Goal: Contribute content

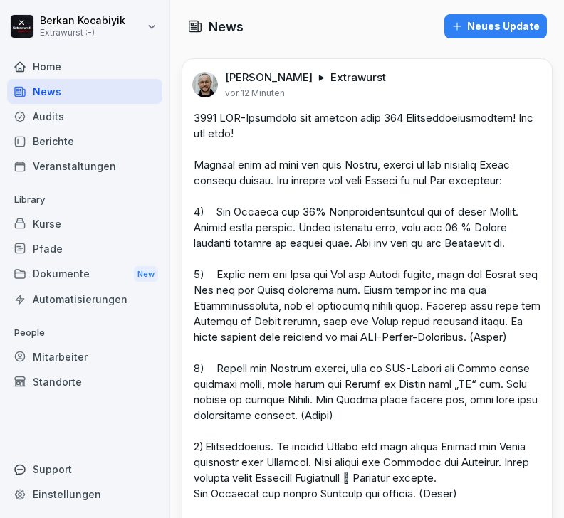
click at [68, 65] on div "Home" at bounding box center [84, 66] width 155 height 25
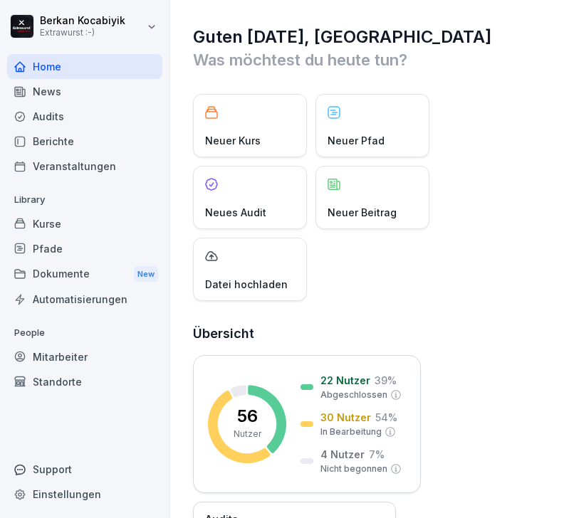
click at [373, 209] on p "Neuer Beitrag" at bounding box center [361, 212] width 69 height 15
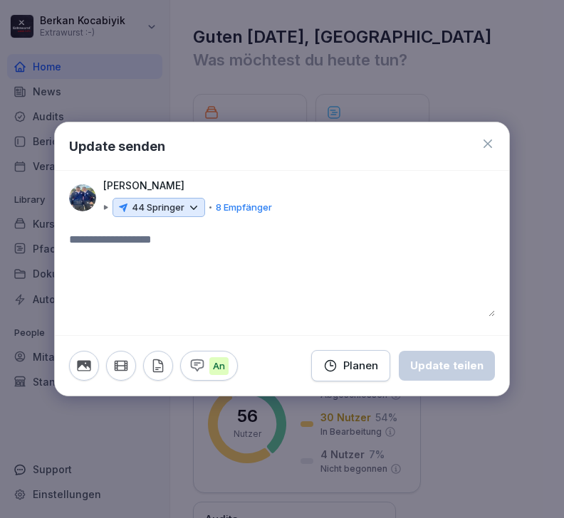
click at [198, 205] on icon at bounding box center [193, 207] width 13 height 13
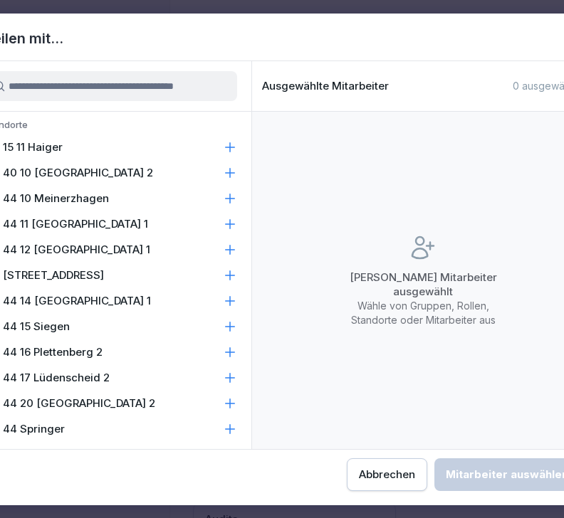
click at [237, 436] on div "44 Springer" at bounding box center [110, 429] width 281 height 26
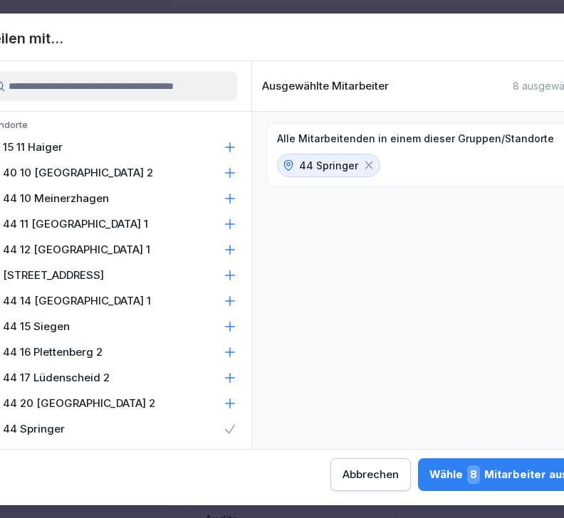
click at [235, 404] on icon at bounding box center [230, 403] width 14 height 14
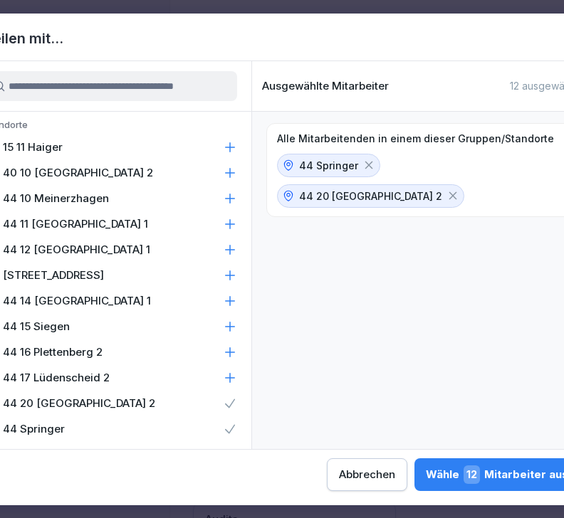
click at [236, 378] on icon at bounding box center [230, 378] width 14 height 14
click at [232, 352] on icon at bounding box center [230, 351] width 9 height 9
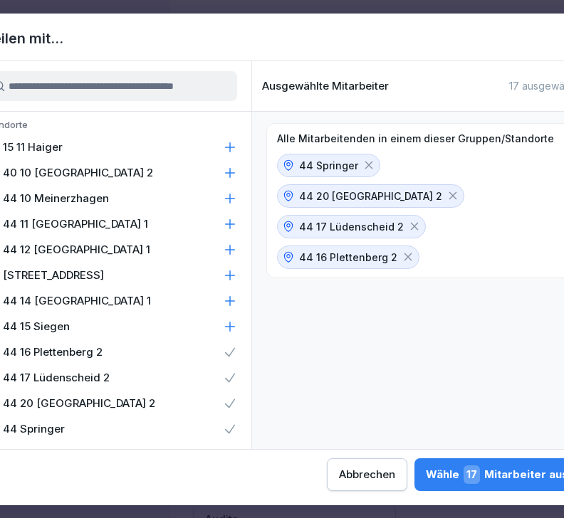
click at [229, 329] on icon at bounding box center [230, 327] width 14 height 14
click at [235, 305] on icon at bounding box center [230, 301] width 14 height 14
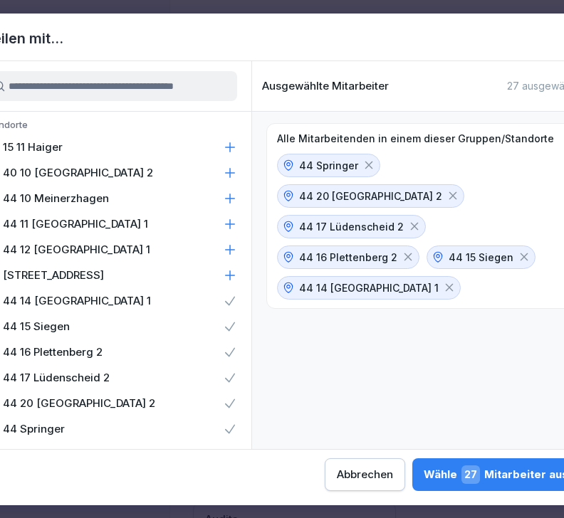
click at [233, 279] on icon at bounding box center [230, 275] width 14 height 14
click at [235, 253] on icon at bounding box center [230, 250] width 14 height 14
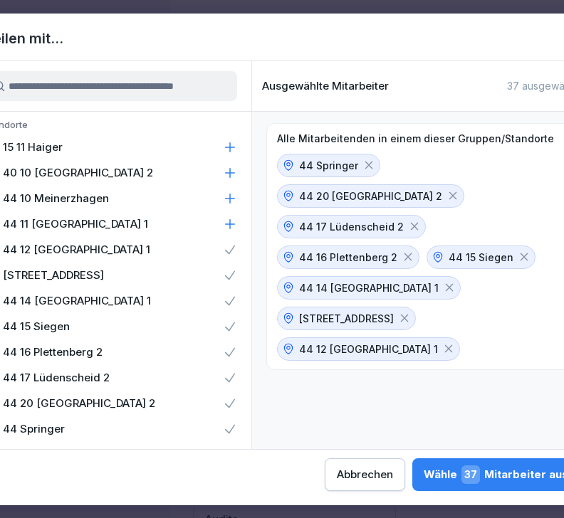
click at [235, 152] on icon at bounding box center [230, 147] width 14 height 14
click at [231, 221] on icon at bounding box center [230, 224] width 14 height 14
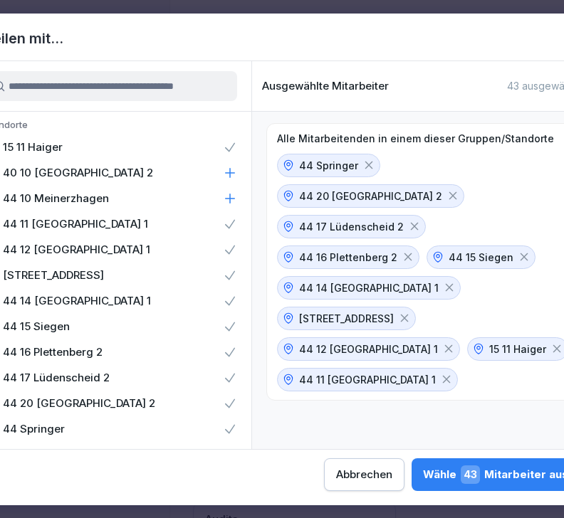
click at [242, 187] on div "44 10 Meinerzhagen" at bounding box center [110, 199] width 281 height 26
click at [237, 197] on div "44 10 Meinerzhagen" at bounding box center [110, 199] width 281 height 26
click at [233, 172] on icon at bounding box center [230, 172] width 9 height 9
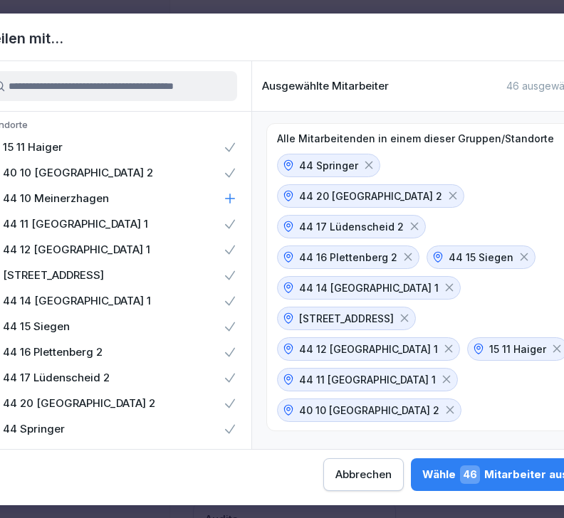
click at [237, 200] on div "44 10 Meinerzhagen" at bounding box center [110, 199] width 281 height 26
click at [414, 484] on button "Wähle 51 Mitarbeiter aus" at bounding box center [496, 474] width 165 height 33
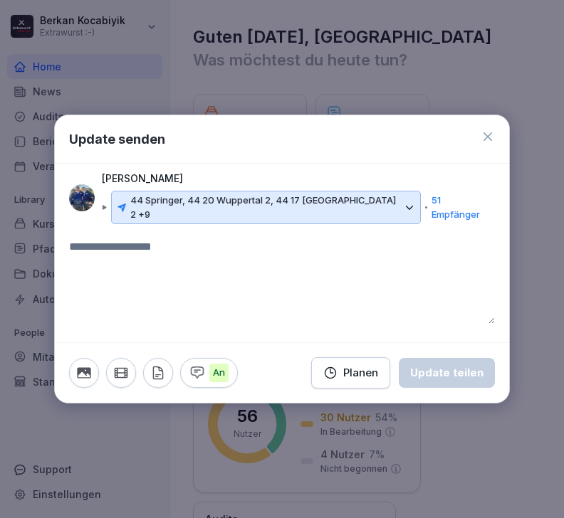
click at [198, 246] on textarea at bounding box center [282, 280] width 426 height 85
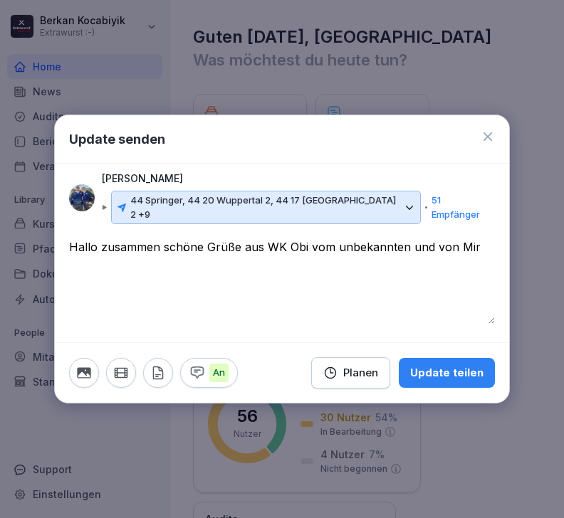
type textarea "**********"
click at [90, 369] on icon "button" at bounding box center [84, 372] width 14 height 11
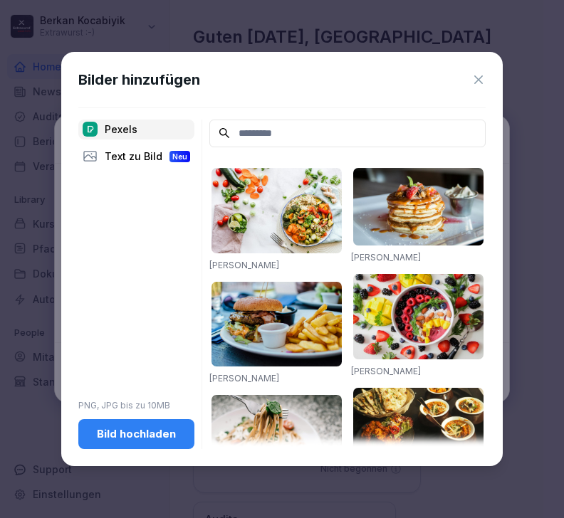
click at [133, 442] on div "Bild hochladen" at bounding box center [136, 434] width 93 height 16
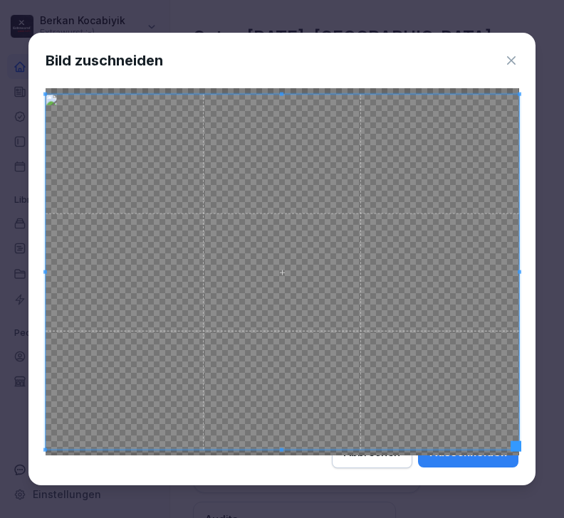
click at [477, 460] on div "Ausschneiden" at bounding box center [468, 453] width 78 height 16
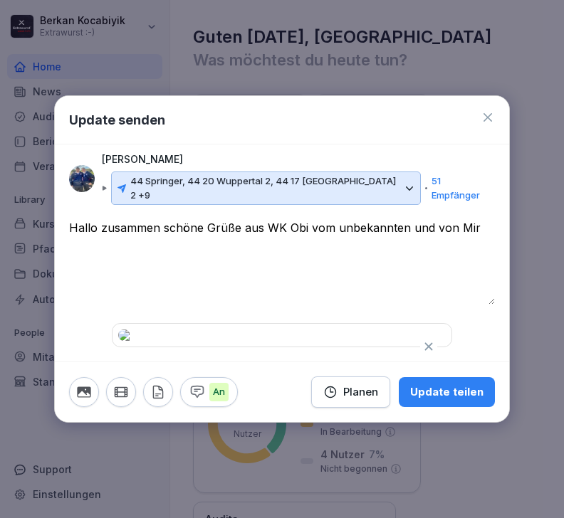
click at [466, 400] on div "Update teilen" at bounding box center [446, 392] width 73 height 16
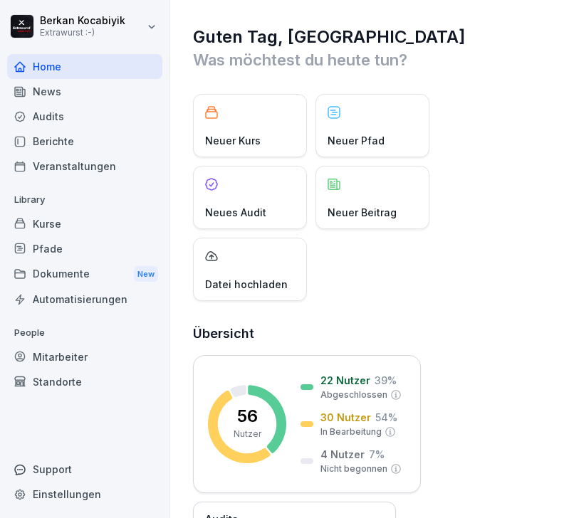
click at [59, 96] on div "News" at bounding box center [84, 91] width 155 height 25
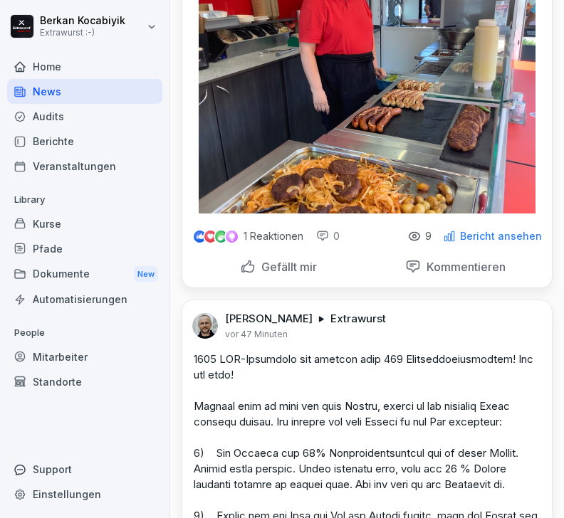
scroll to position [228, 0]
